Goal: Transaction & Acquisition: Purchase product/service

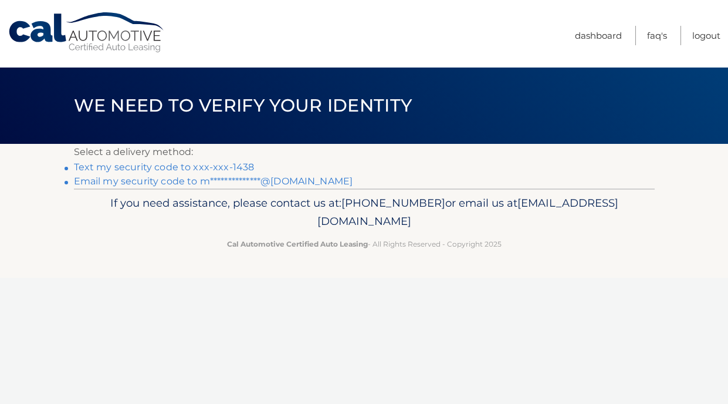
click at [137, 168] on link "Text my security code to xxx-xxx-1438" at bounding box center [164, 166] width 181 height 11
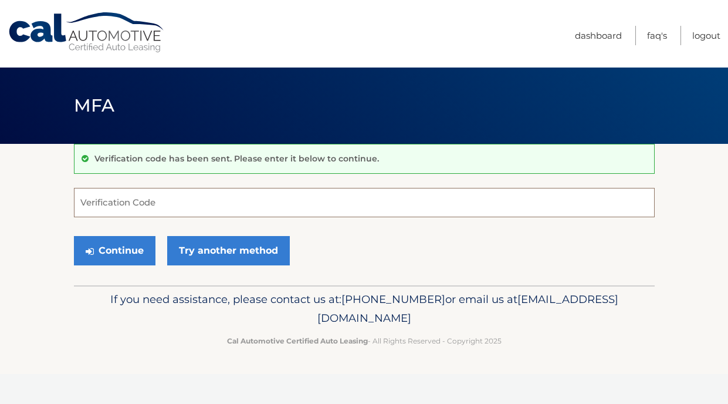
click at [198, 215] on input "Verification Code" at bounding box center [364, 202] width 581 height 29
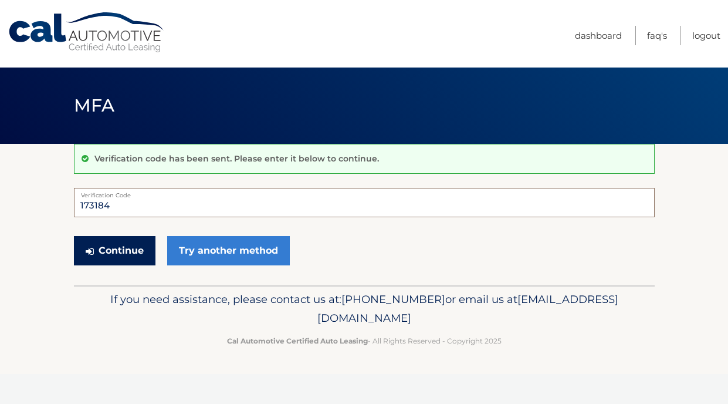
type input "173184"
click at [121, 247] on button "Continue" at bounding box center [115, 250] width 82 height 29
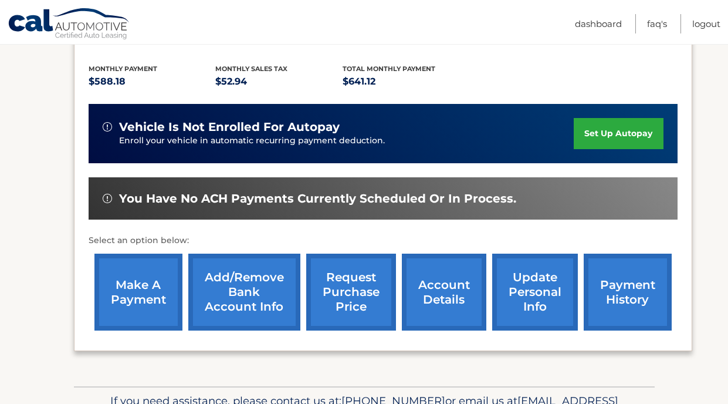
scroll to position [254, 0]
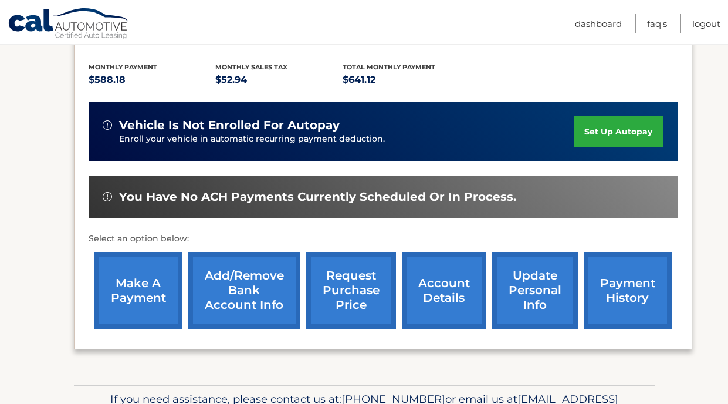
click at [126, 276] on link "make a payment" at bounding box center [139, 290] width 88 height 77
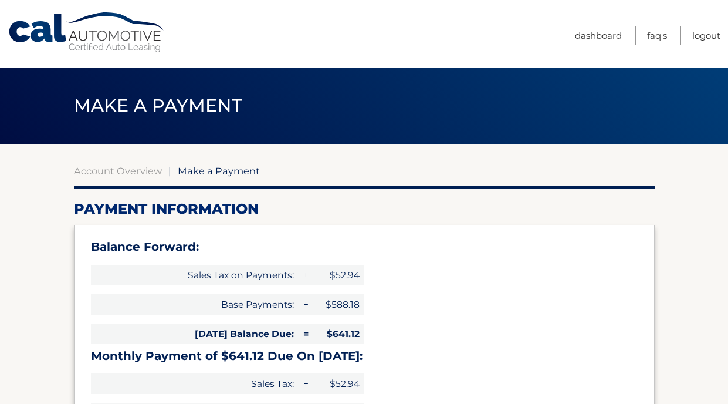
select select "ZjhiYjllNTYtZDhhMi00ZGM4LTg3MzAtMTg0NDY2ZGUyNGUy"
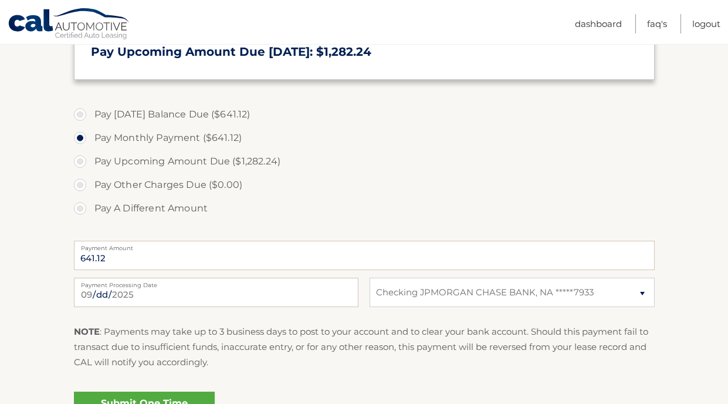
scroll to position [421, 0]
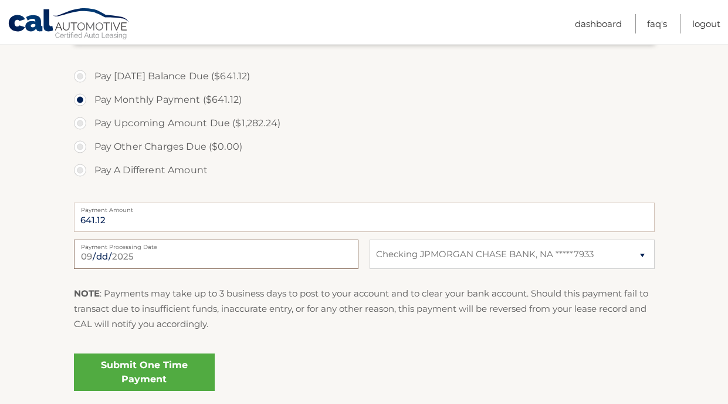
click at [133, 251] on input "[DATE]" at bounding box center [216, 253] width 285 height 29
type input "[DATE]"
click at [139, 373] on link "Submit One Time Payment" at bounding box center [144, 372] width 141 height 38
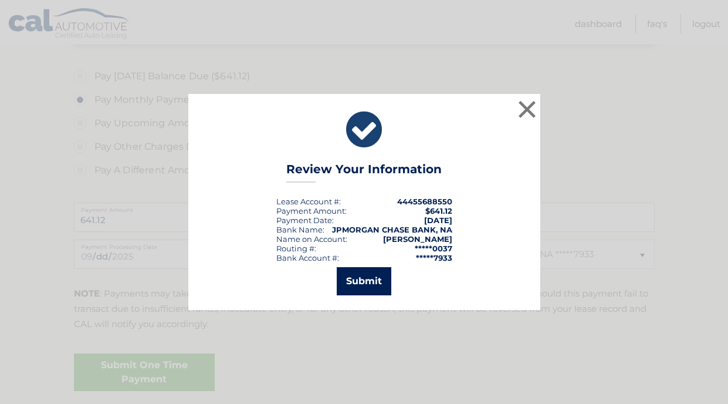
click at [367, 282] on button "Submit" at bounding box center [364, 281] width 55 height 28
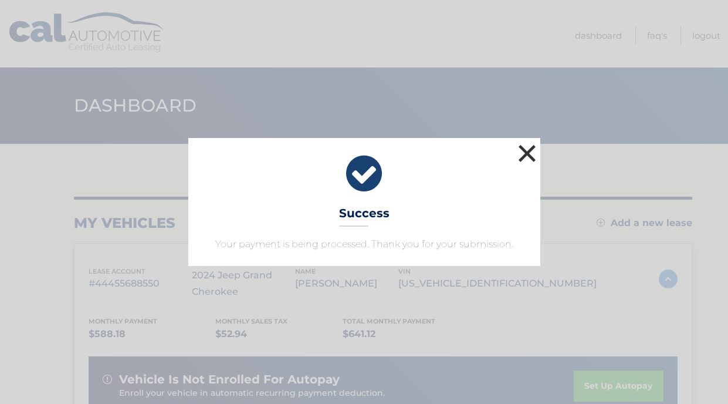
click at [525, 149] on button "×" at bounding box center [527, 152] width 23 height 23
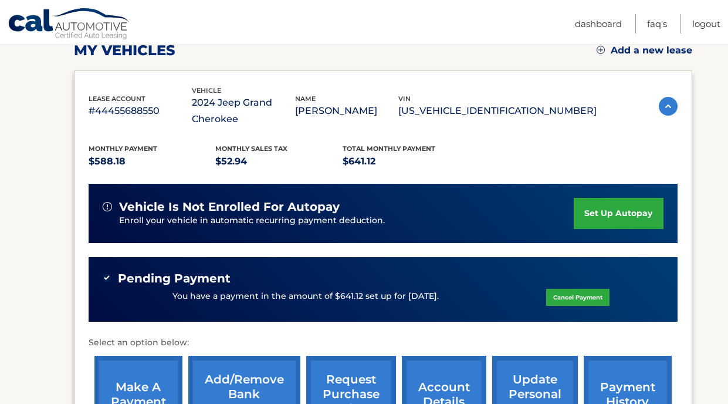
scroll to position [133, 0]
